Goal: Obtain resource: Obtain resource

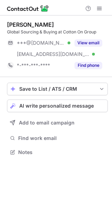
scroll to position [147, 112]
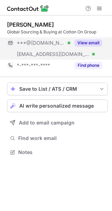
click at [93, 43] on button "View email" at bounding box center [89, 42] width 28 height 7
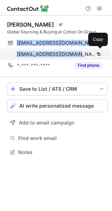
drag, startPoint x: 16, startPoint y: 43, endPoint x: 77, endPoint y: 55, distance: 62.0
click at [77, 55] on div "bryancruz137@gmail.com Verified Copy bryanc@cottonon.com.au Verified Copy" at bounding box center [55, 48] width 96 height 22
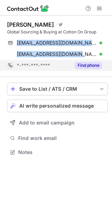
copy div "bryancruz137@gmail.com Verified Copy bryanc@cottonon.com.au"
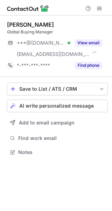
scroll to position [147, 112]
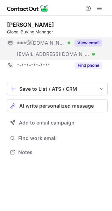
click at [84, 42] on button "View email" at bounding box center [89, 42] width 28 height 7
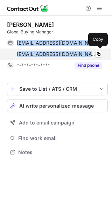
drag, startPoint x: 16, startPoint y: 41, endPoint x: 73, endPoint y: 57, distance: 59.6
click at [73, 57] on div "beckfletcher@gmail.com Verified Copy becf@cottonon.com.au Verified Copy" at bounding box center [55, 48] width 96 height 22
copy div "beckfletcher@gmail.com Verified Copy becf@cottonon.com.au"
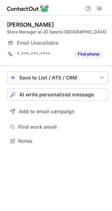
scroll to position [136, 112]
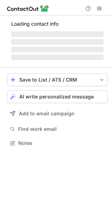
scroll to position [136, 112]
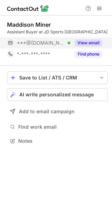
click at [94, 44] on button "View email" at bounding box center [89, 42] width 28 height 7
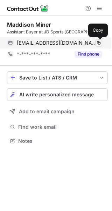
click at [99, 42] on span at bounding box center [99, 43] width 6 height 6
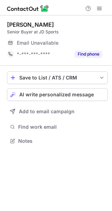
scroll to position [136, 112]
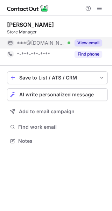
scroll to position [136, 112]
click at [89, 41] on button "View email" at bounding box center [89, 42] width 28 height 7
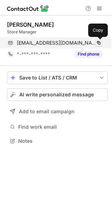
click at [99, 43] on span at bounding box center [99, 43] width 6 height 6
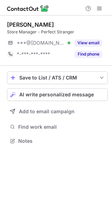
scroll to position [136, 112]
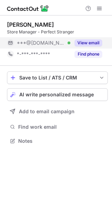
click at [80, 43] on button "View email" at bounding box center [89, 42] width 28 height 7
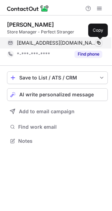
click at [99, 42] on span at bounding box center [99, 43] width 6 height 6
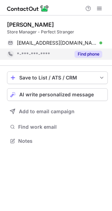
click at [83, 55] on button "Find phone" at bounding box center [89, 54] width 28 height 7
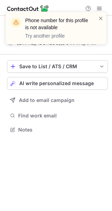
scroll to position [125, 112]
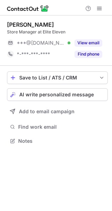
scroll to position [136, 112]
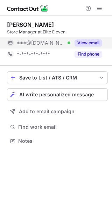
click at [82, 40] on button "View email" at bounding box center [89, 42] width 28 height 7
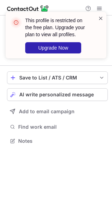
click at [100, 18] on span at bounding box center [101, 18] width 6 height 7
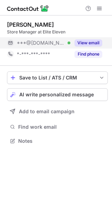
click at [88, 41] on button "View email" at bounding box center [89, 42] width 28 height 7
